Goal: Task Accomplishment & Management: Use online tool/utility

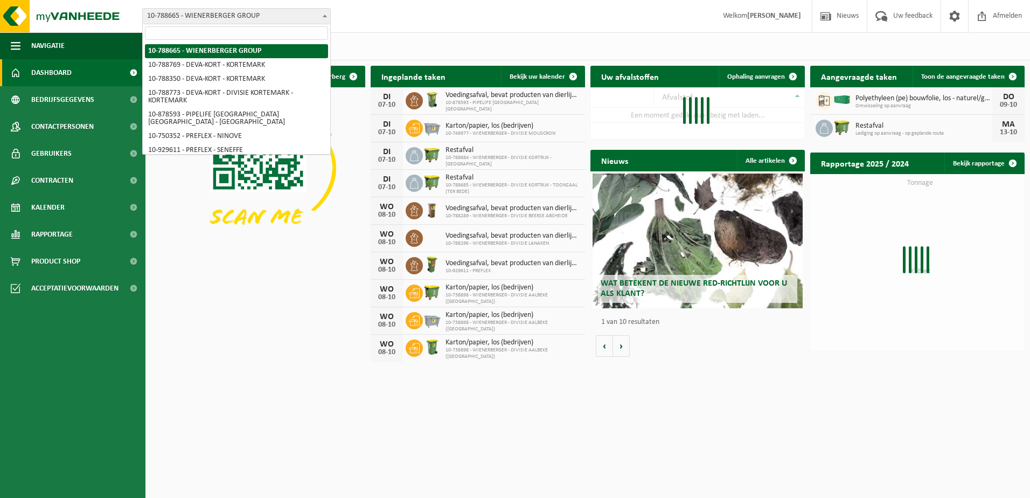
click at [226, 15] on span "10-788665 - WIENERBERGER GROUP" at bounding box center [237, 16] width 188 height 15
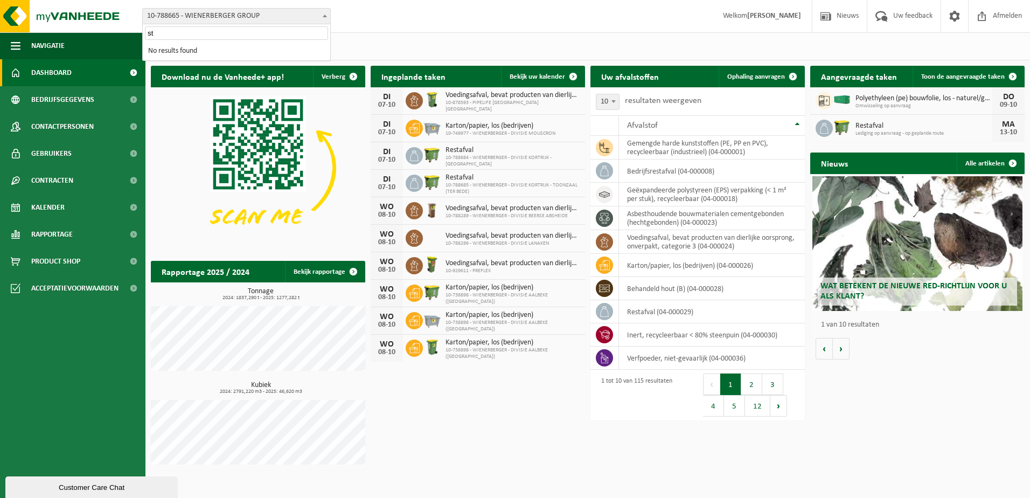
type input "s"
click at [947, 20] on span at bounding box center [955, 16] width 16 height 32
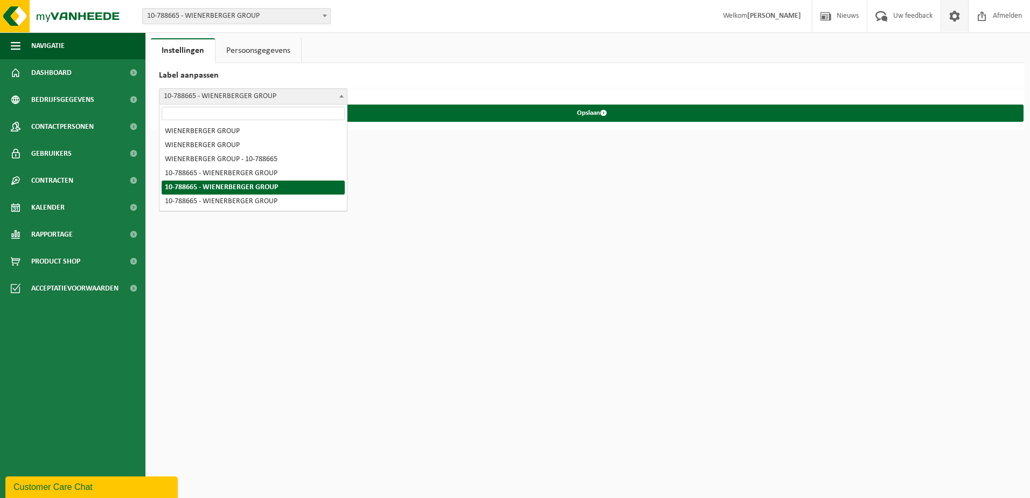
click at [273, 93] on span "10-788665 - WIENERBERGER GROUP" at bounding box center [254, 96] width 188 height 15
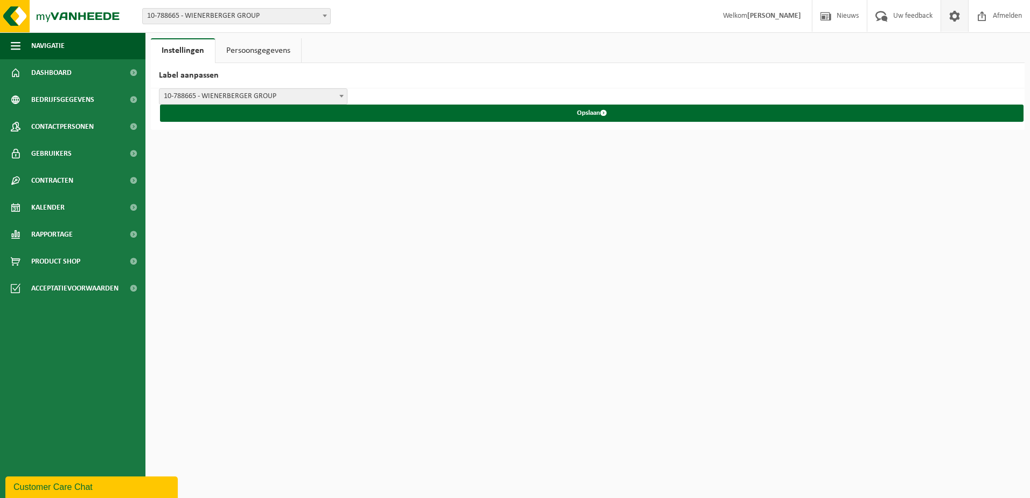
click at [273, 93] on span "10-788665 - WIENERBERGER GROUP" at bounding box center [254, 96] width 188 height 15
click at [254, 59] on link "Persoonsgegevens" at bounding box center [259, 50] width 86 height 25
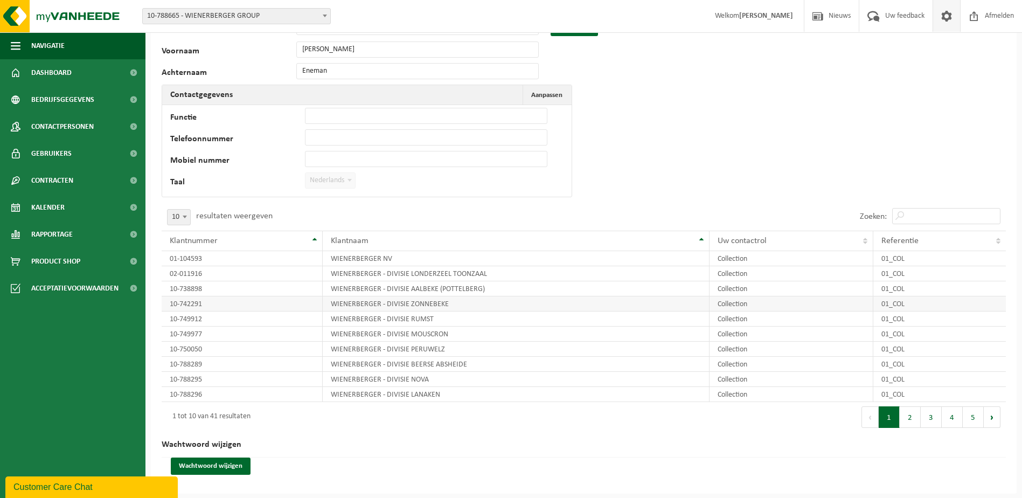
scroll to position [56, 0]
click at [927, 213] on input "Zoeken:" at bounding box center [946, 215] width 108 height 16
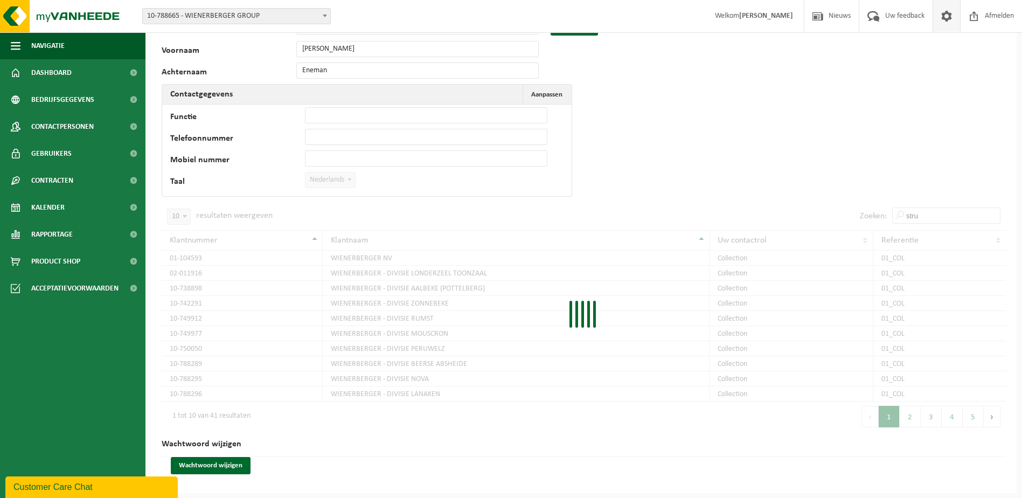
scroll to position [0, 0]
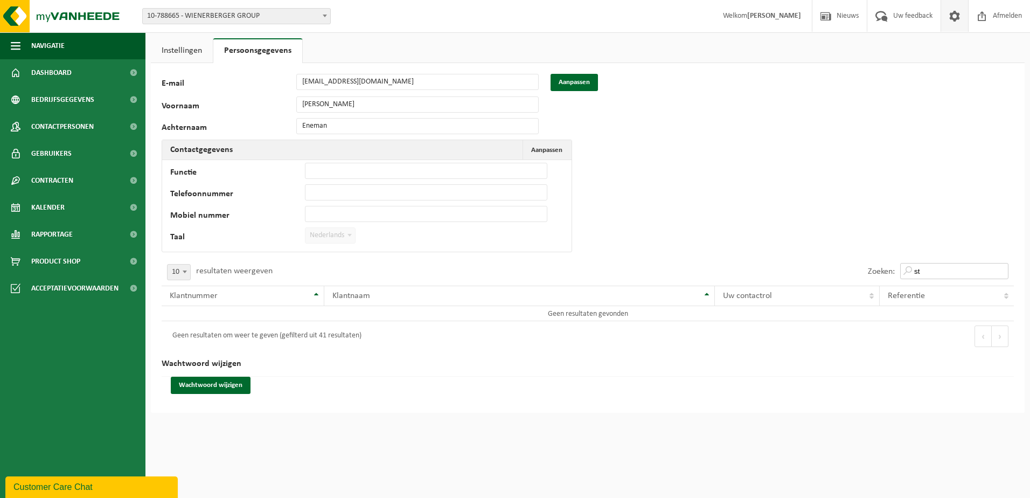
type input "s"
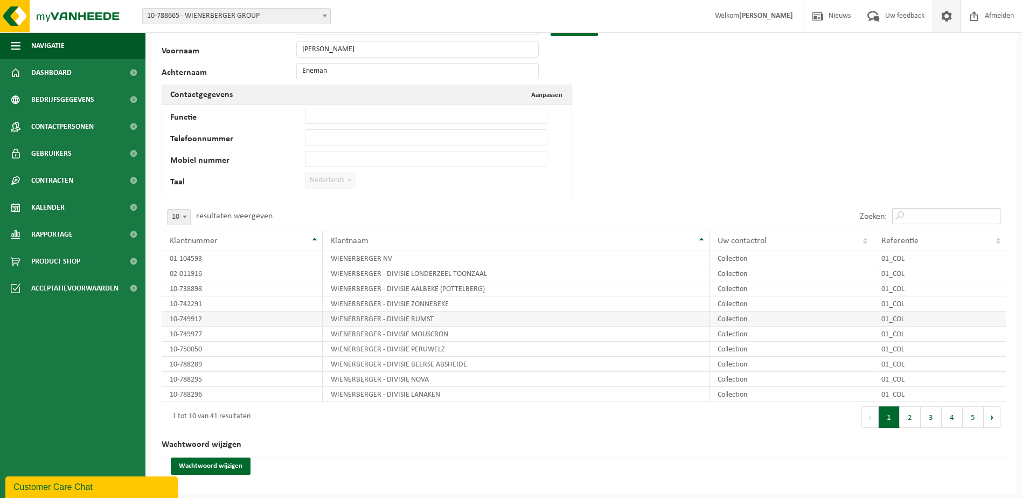
scroll to position [56, 0]
click at [85, 232] on link "Rapportage" at bounding box center [72, 234] width 145 height 27
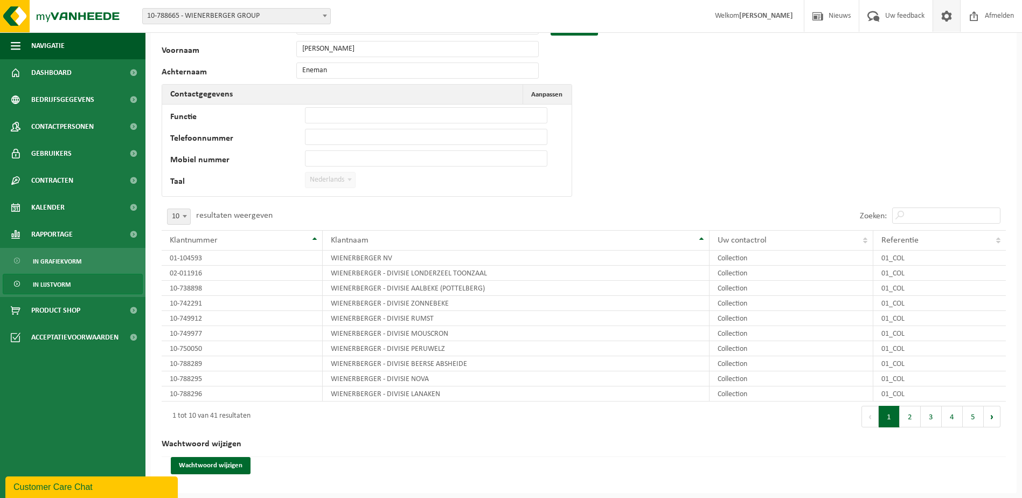
click at [46, 288] on span "In lijstvorm" at bounding box center [52, 284] width 38 height 20
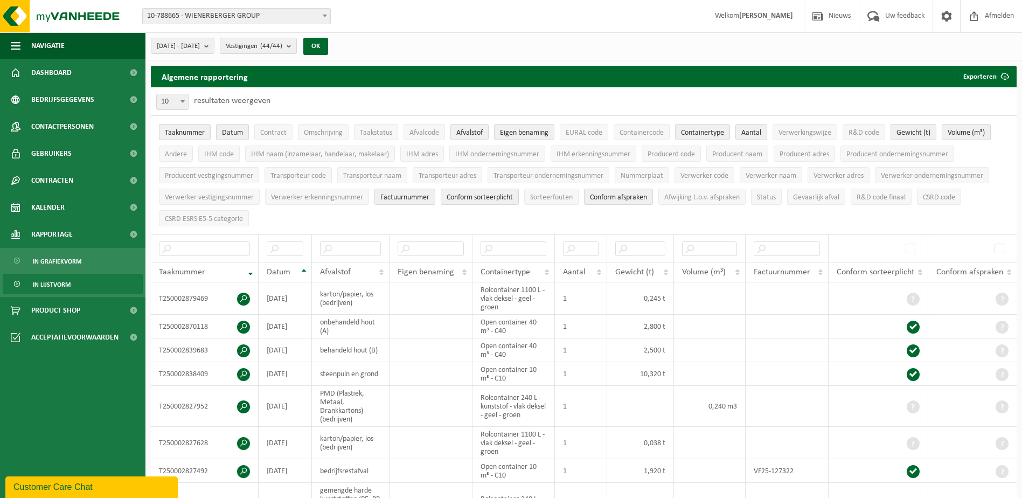
click at [294, 17] on span "10-788665 - WIENERBERGER GROUP" at bounding box center [237, 16] width 188 height 15
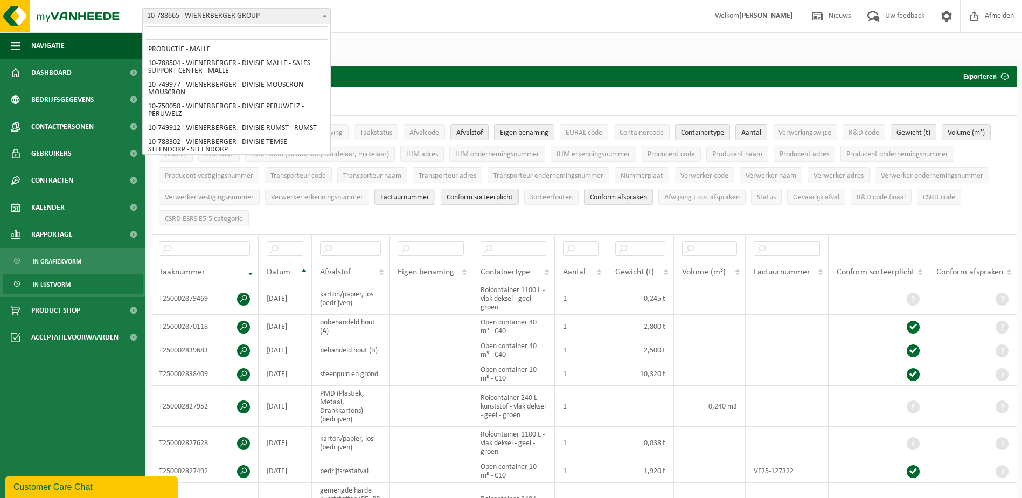
scroll to position [750, 0]
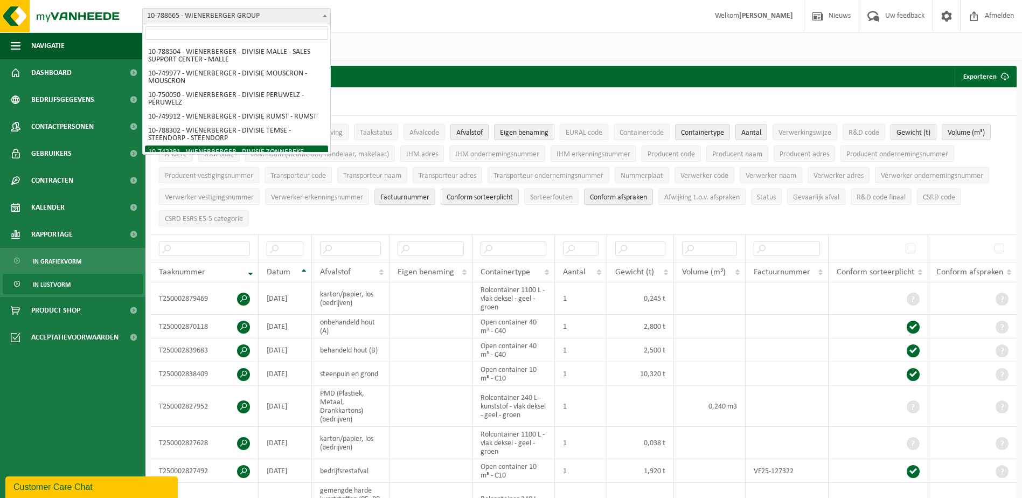
click at [519, 75] on div "Algemene rapportering Exporteren Enkel mijn selectie Alle beschikbare kolommen" at bounding box center [584, 77] width 866 height 22
